Goal: Check status

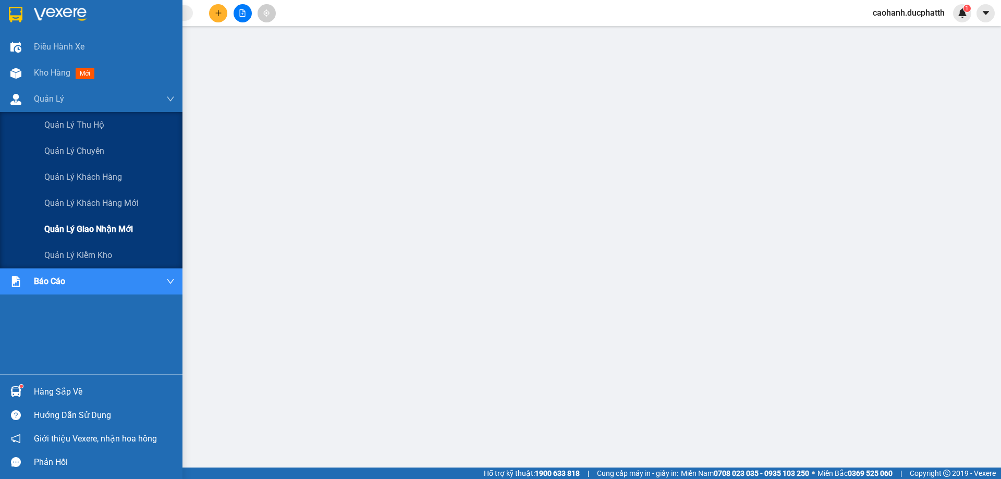
click at [130, 227] on span "Quản lý giao nhận mới" at bounding box center [88, 229] width 89 height 13
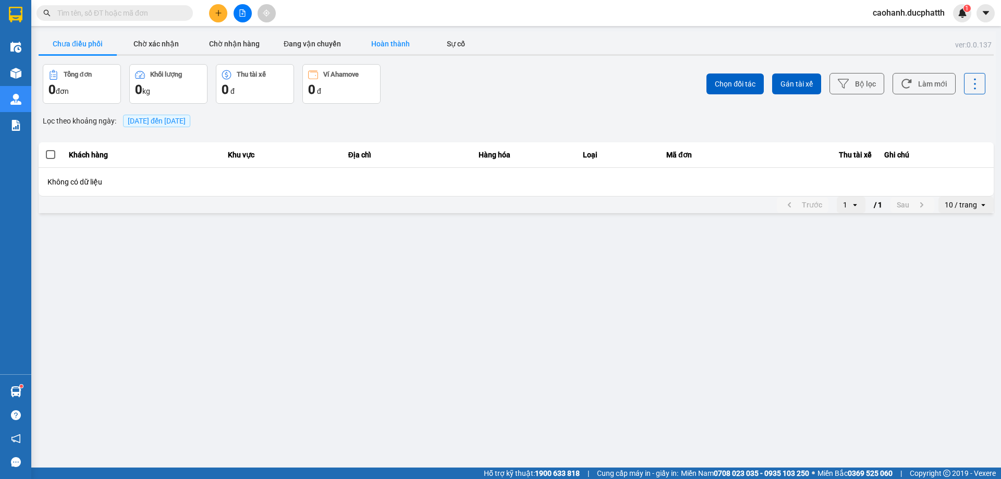
click at [376, 46] on button "Hoàn thành" at bounding box center [390, 43] width 78 height 21
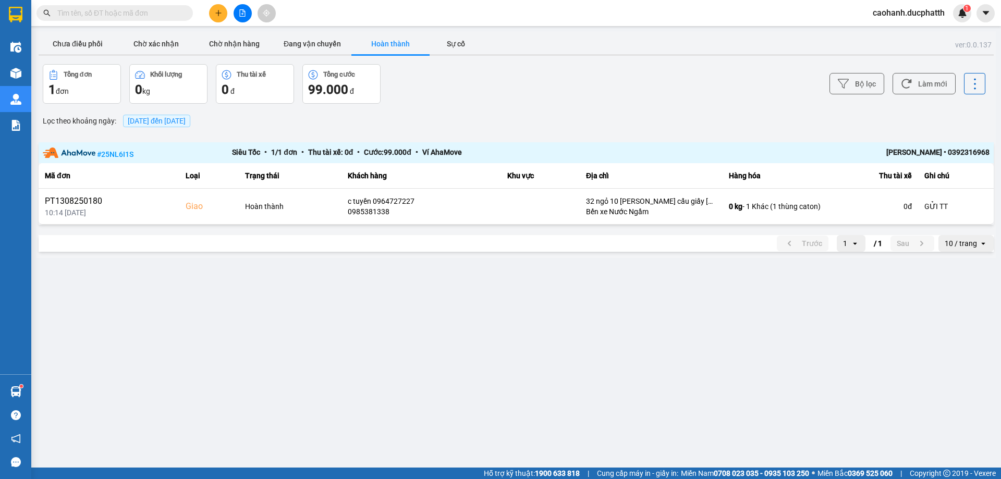
click at [166, 120] on span "[DATE] đến [DATE]" at bounding box center [157, 121] width 58 height 8
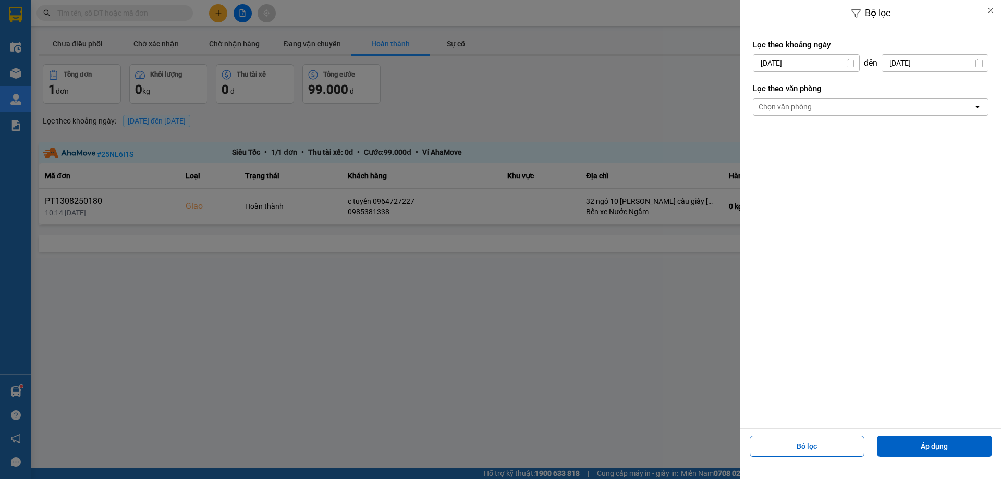
click at [781, 64] on input "[DATE]" at bounding box center [806, 63] width 106 height 17
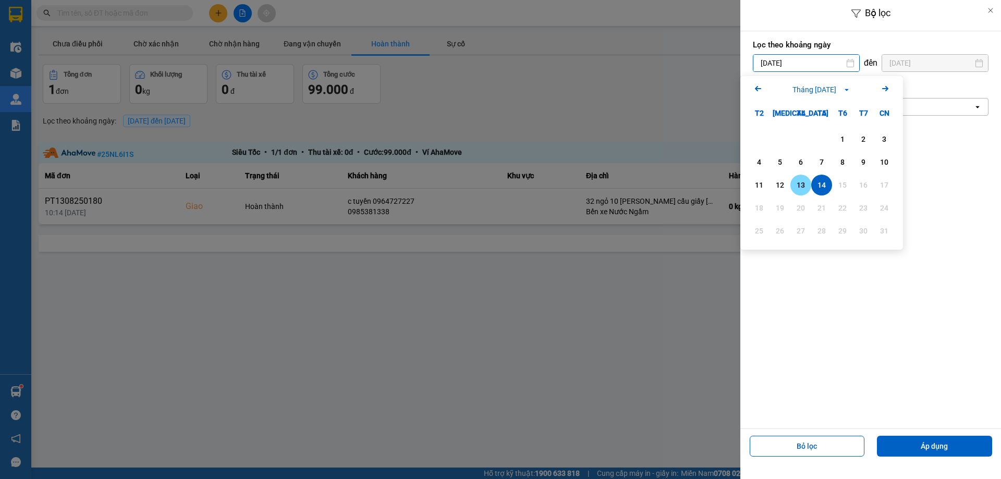
click at [801, 184] on div "13" at bounding box center [800, 185] width 15 height 13
type input "[DATE]"
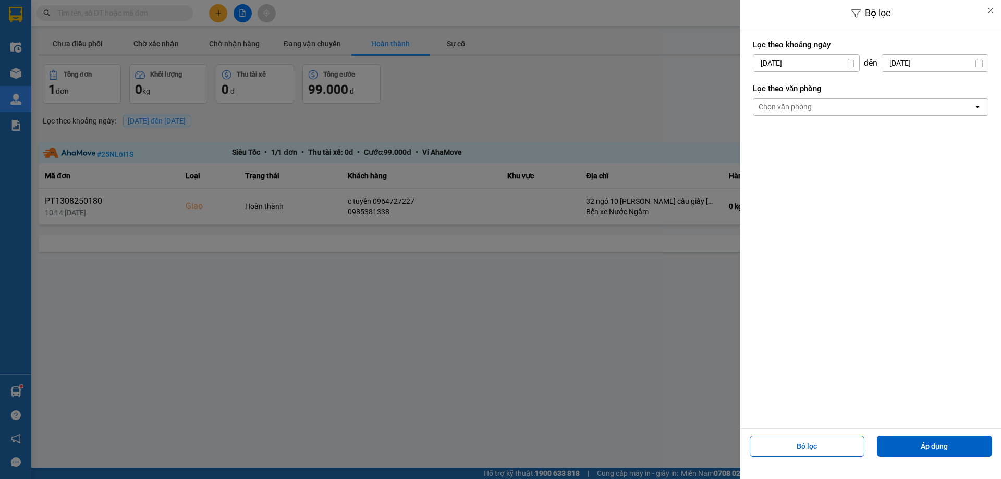
click at [902, 67] on input "[DATE]" at bounding box center [935, 63] width 106 height 17
click at [902, 183] on div "13" at bounding box center [898, 185] width 15 height 13
type input "[DATE]"
click at [926, 445] on button "Áp dụng" at bounding box center [934, 446] width 115 height 21
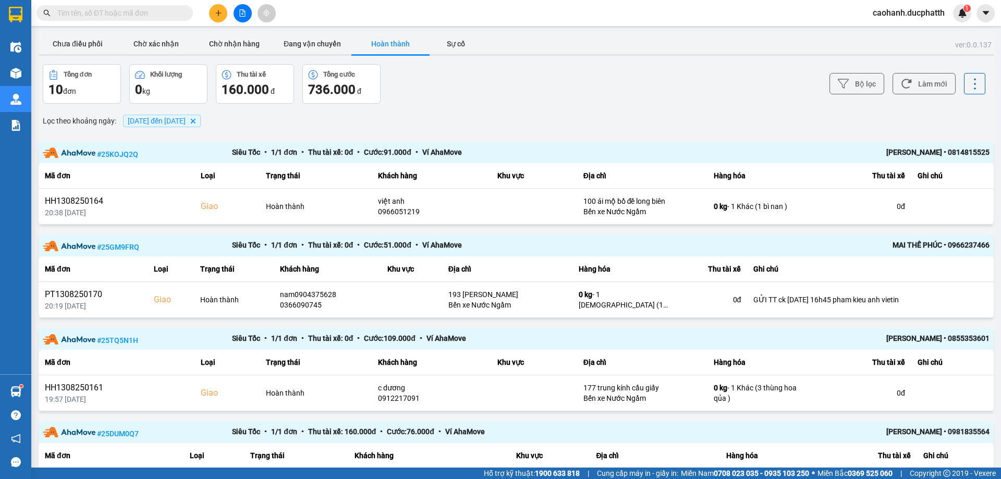
click at [168, 121] on span "[DATE] đến [DATE]" at bounding box center [157, 121] width 58 height 8
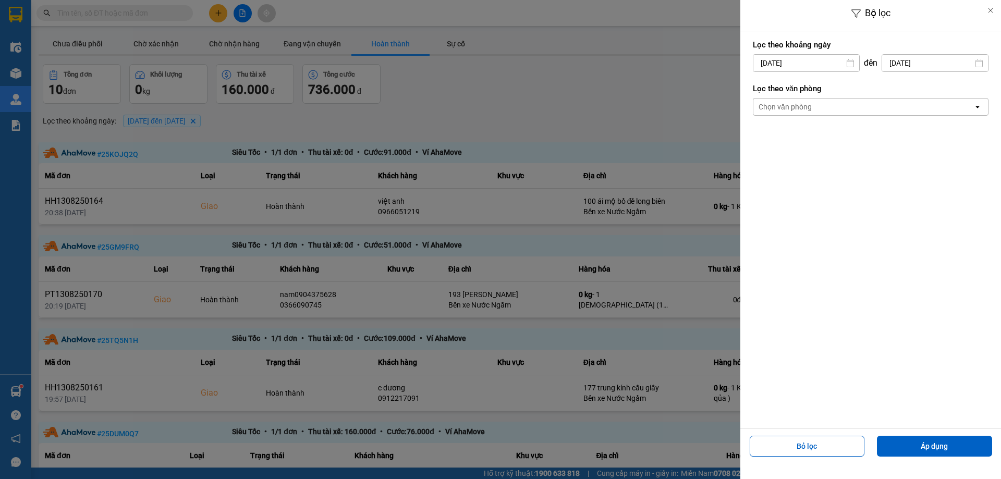
click at [788, 63] on input "[DATE]" at bounding box center [806, 63] width 106 height 17
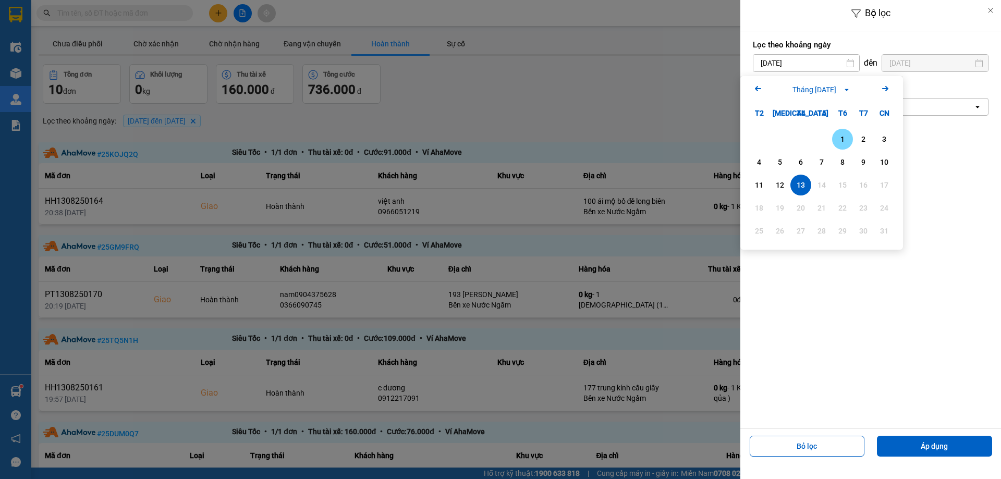
click at [837, 140] on div "1" at bounding box center [842, 139] width 15 height 13
type input "[DATE]"
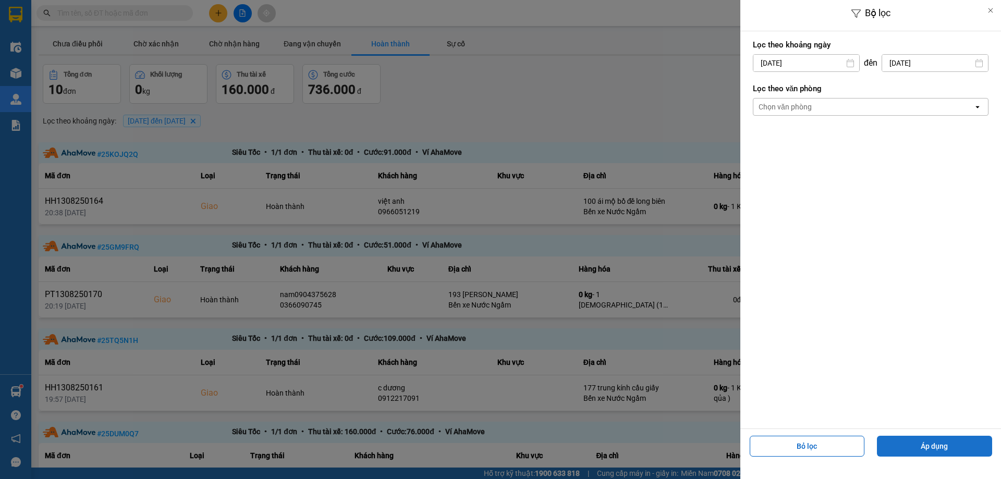
click at [917, 447] on button "Áp dụng" at bounding box center [934, 446] width 115 height 21
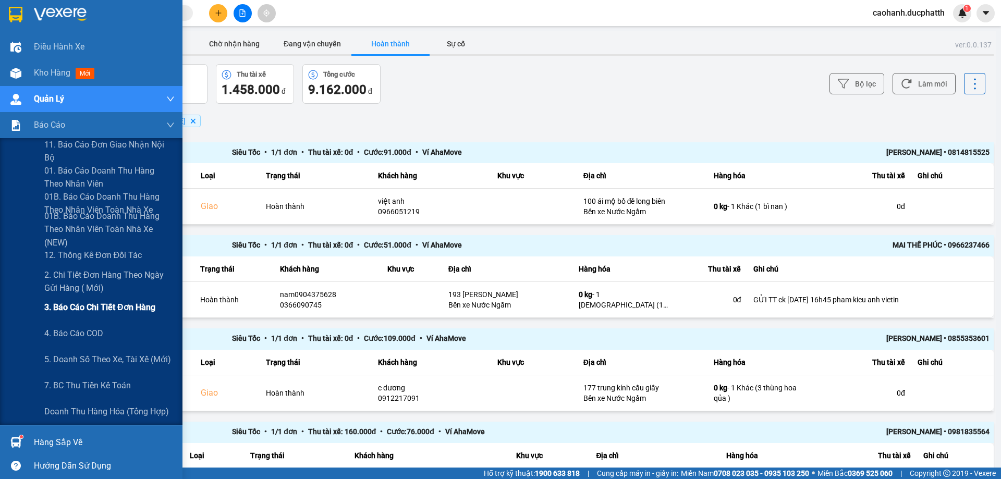
click at [110, 311] on span "3. Báo cáo chi tiết đơn hàng" at bounding box center [99, 307] width 111 height 13
